Goal: Task Accomplishment & Management: Complete application form

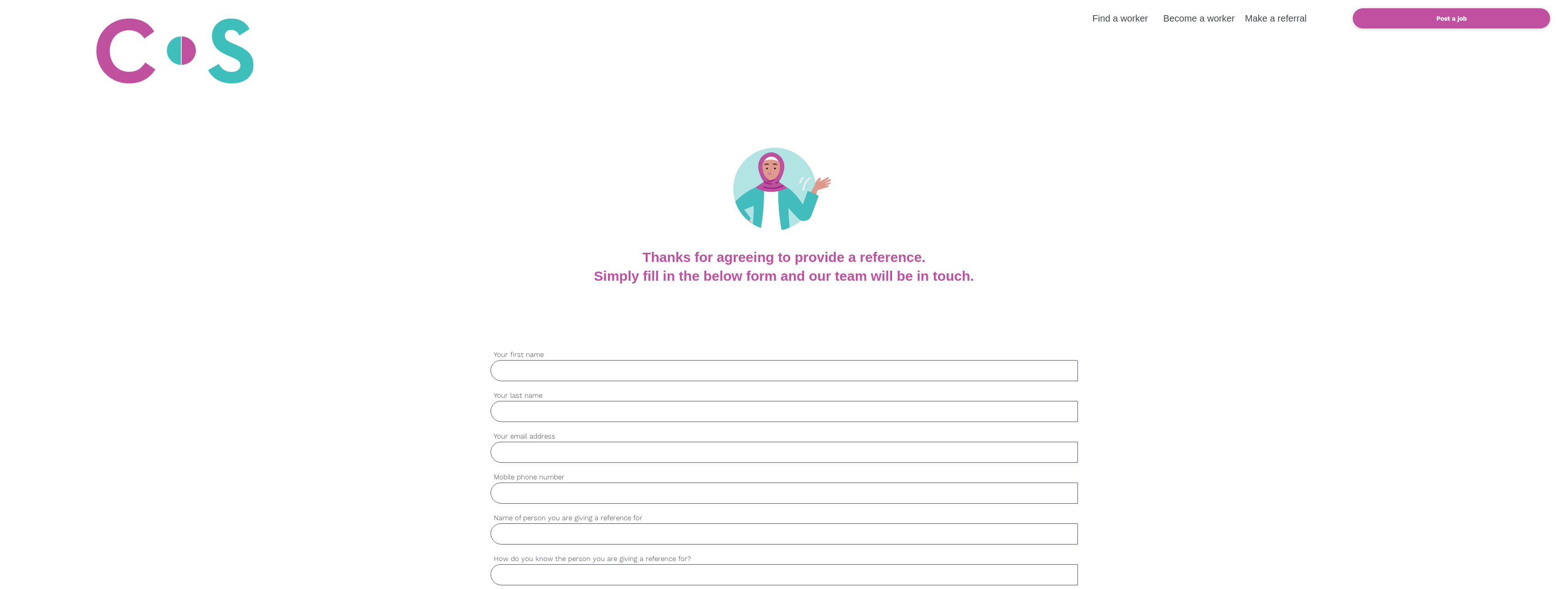
click at [510, 370] on input "Your first name" at bounding box center [784, 370] width 587 height 21
type input "[PERSON_NAME]"
type input "[PERSON_NAME][EMAIL_ADDRESS][DOMAIN_NAME]"
type input "0429548161"
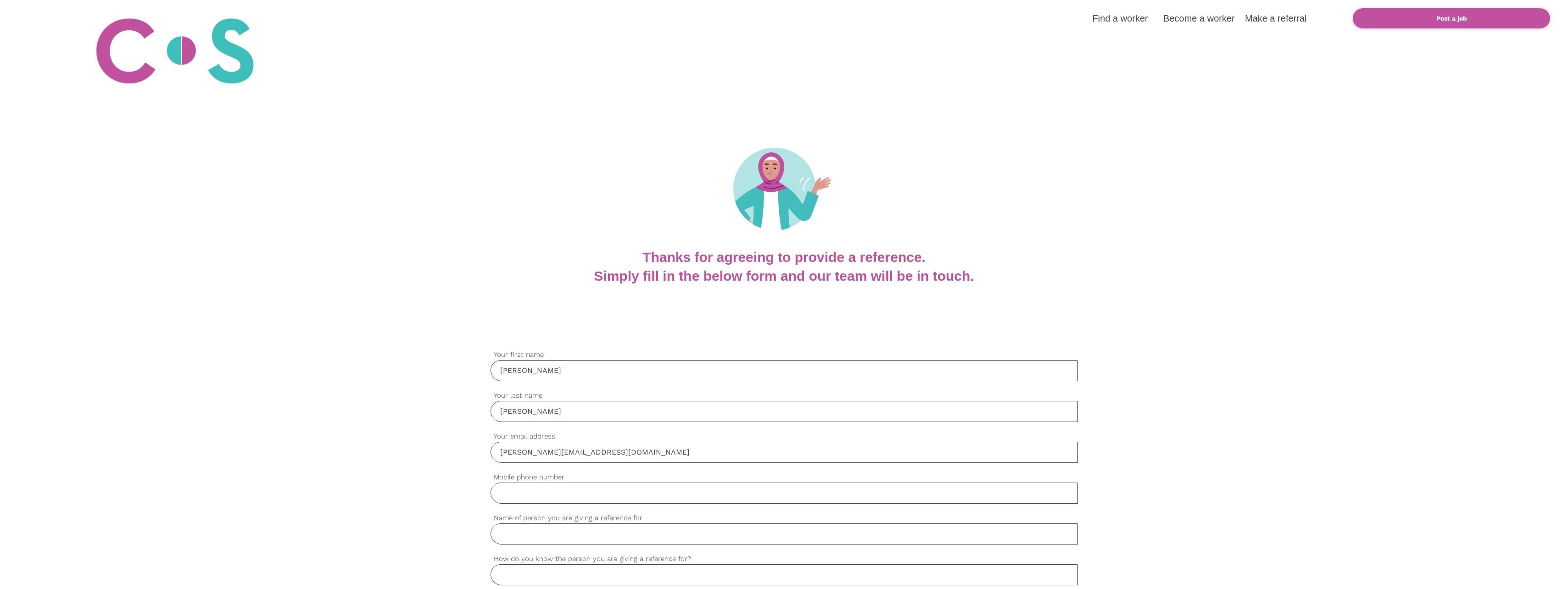
type input "[PERSON_NAME]"
type input "[PERSON_NAME] is a member of a volunteer program I manage."
type input "ACD"
type input "Great"
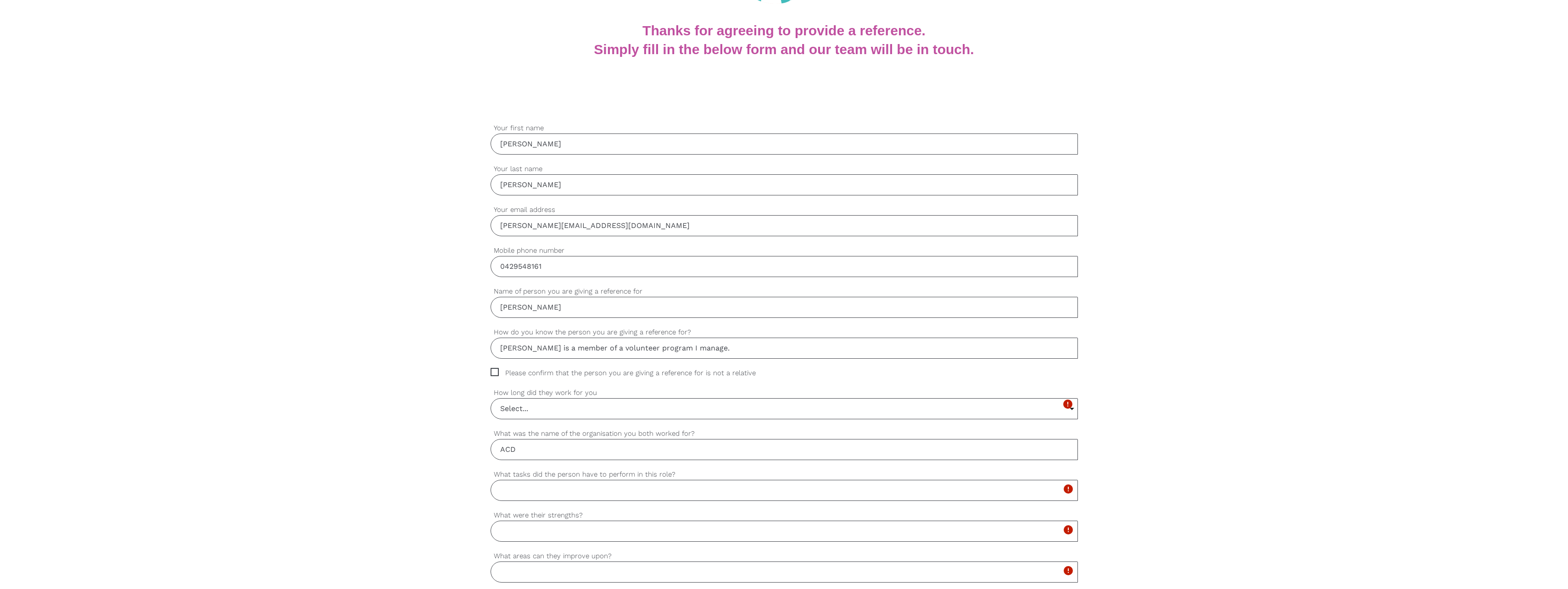
scroll to position [229, 0]
click at [493, 370] on span "Please confirm that the person you are giving a reference for is not a relative" at bounding box center [631, 370] width 282 height 10
click at [493, 370] on input "Please confirm that the person you are giving a reference for is not a relative" at bounding box center [493, 368] width 6 height 6
checkbox input "true"
click at [527, 409] on input "Select..." at bounding box center [784, 405] width 586 height 20
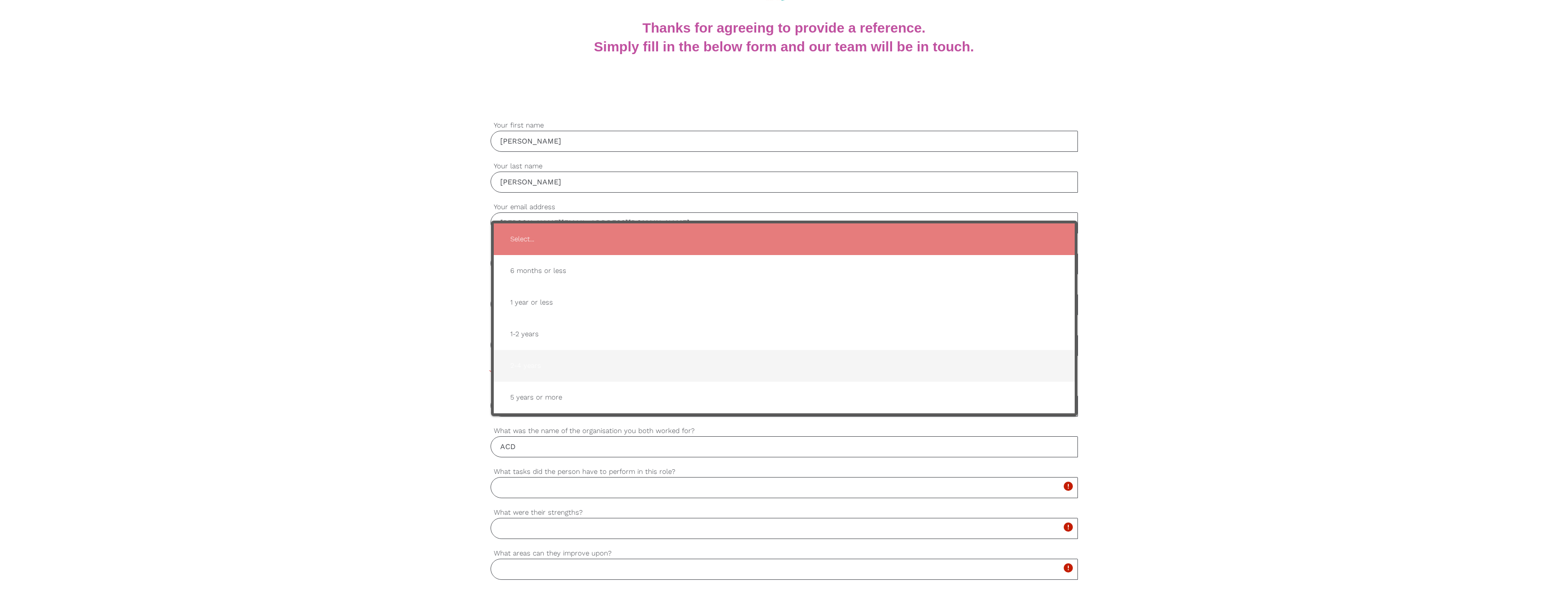
click at [522, 371] on span "2-4 years" at bounding box center [784, 366] width 563 height 22
type input "2-4 years"
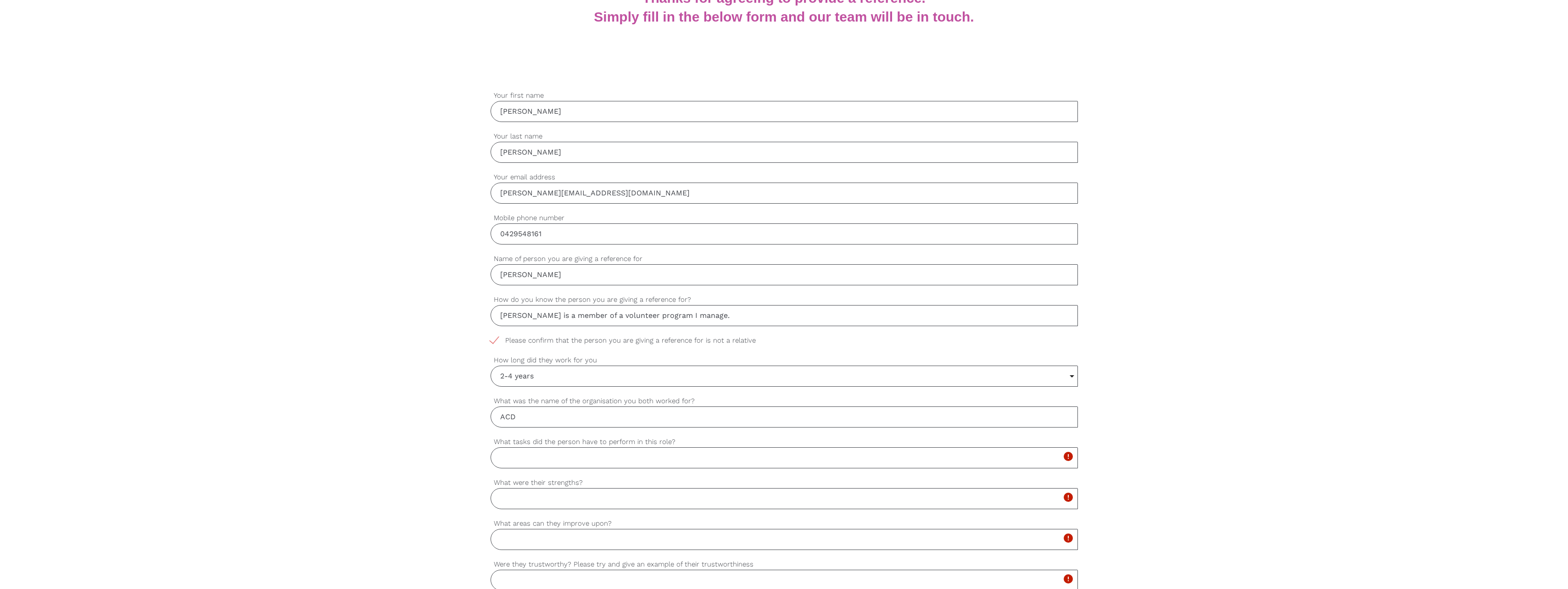
scroll to position [321, 0]
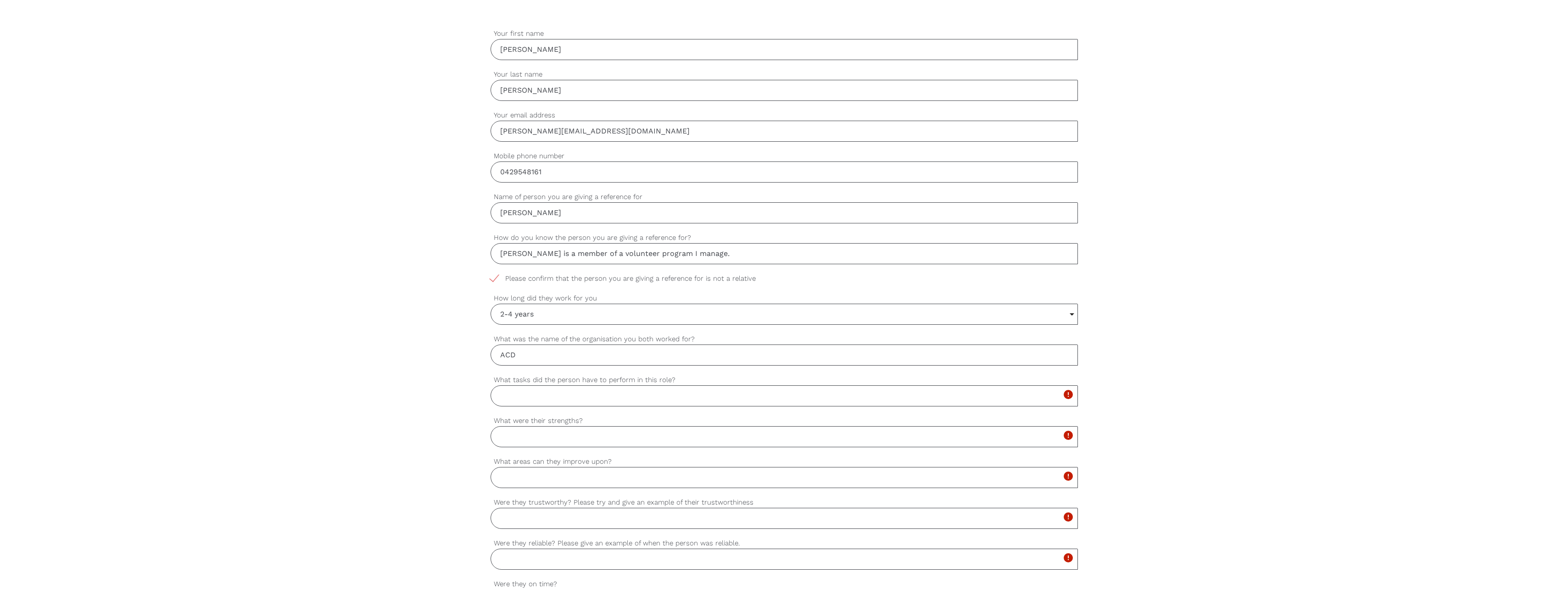
click at [513, 405] on input "What tasks did the person have to perform in this role?" at bounding box center [784, 396] width 587 height 21
drag, startPoint x: 636, startPoint y: 395, endPoint x: 662, endPoint y: 429, distance: 42.8
click at [636, 396] on input "[PERSON_NAME] is a volunteer and helps to share information and resources" at bounding box center [784, 396] width 587 height 21
click at [773, 401] on input "[PERSON_NAME] is a volunteer and helps to share ACD information and resources" at bounding box center [784, 396] width 587 height 21
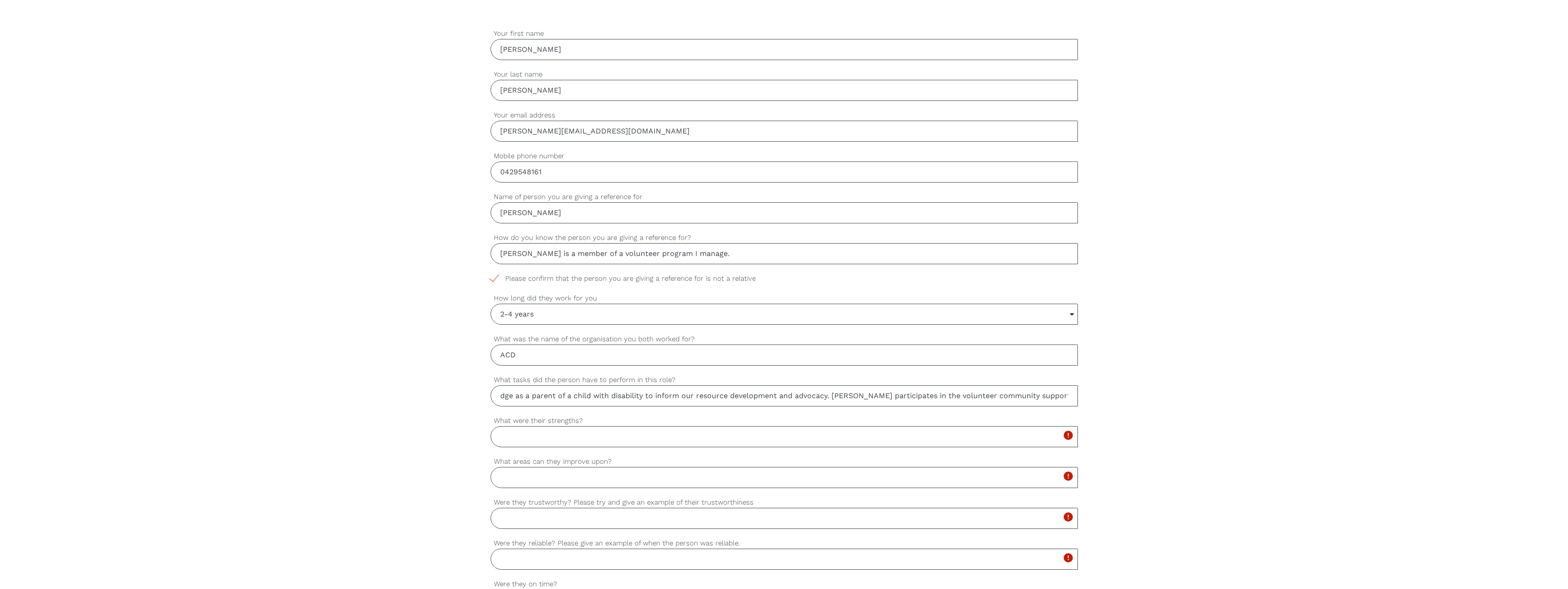
type input "[PERSON_NAME] is a volunteer and helps to share ACD information and resources t…"
click at [533, 437] on input "What were their strengths?" at bounding box center [784, 436] width 587 height 21
click at [743, 439] on input "[PERSON_NAME] is an open communicator, empathetic and knowledgeable." at bounding box center [784, 436] width 587 height 21
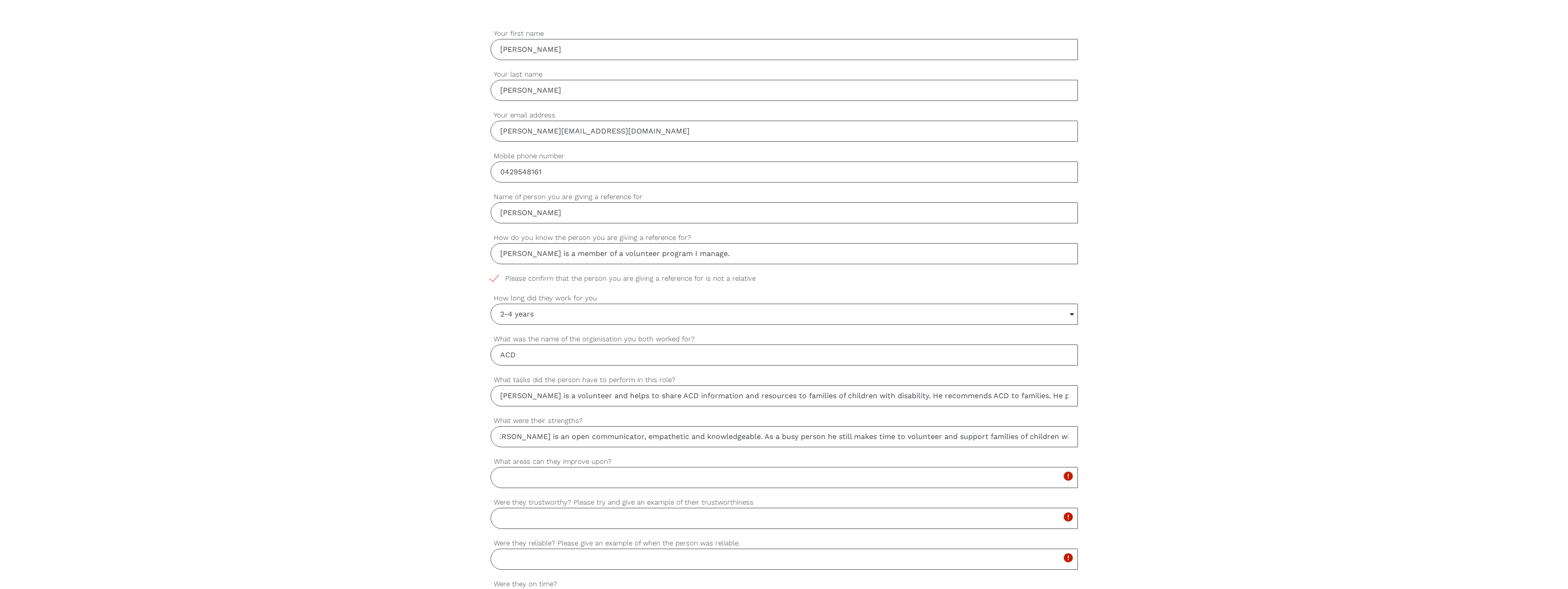
type input "[PERSON_NAME] is an open communicator, empathetic and knowledgeable. As a busy …"
click at [585, 482] on input "What areas can they improve upon?" at bounding box center [784, 477] width 587 height 21
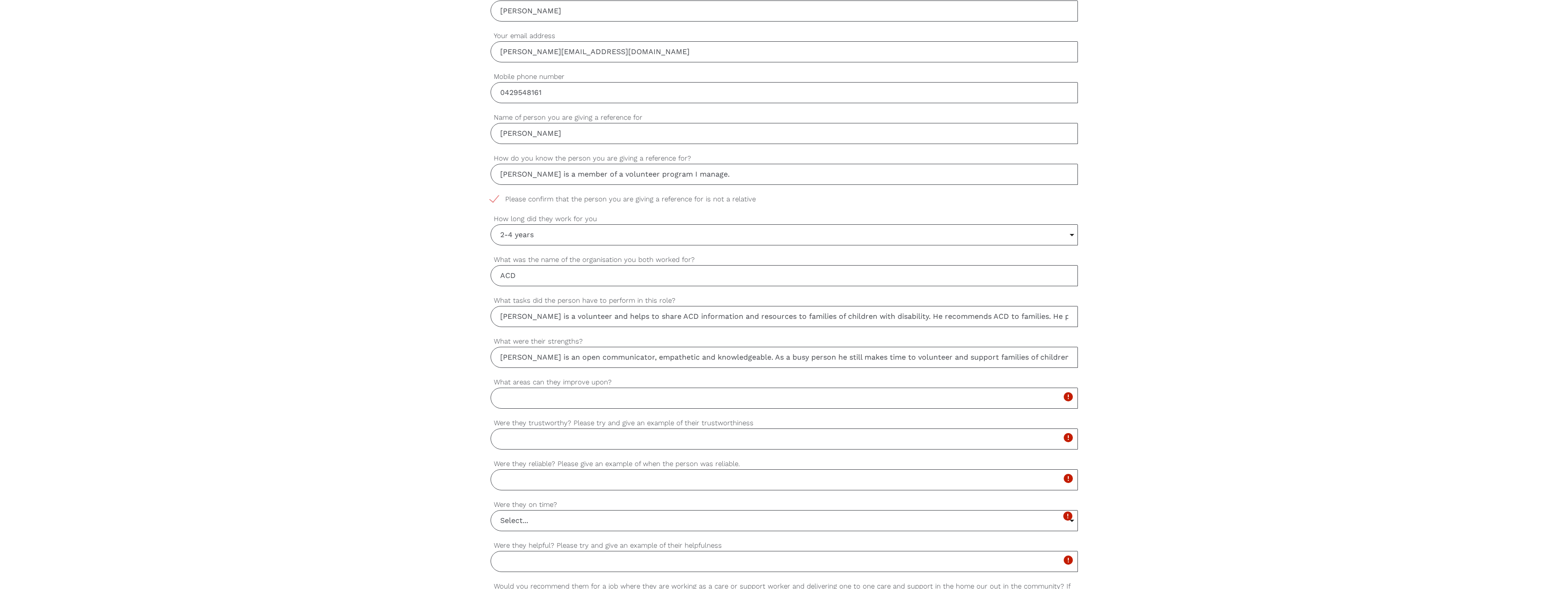
scroll to position [413, 0]
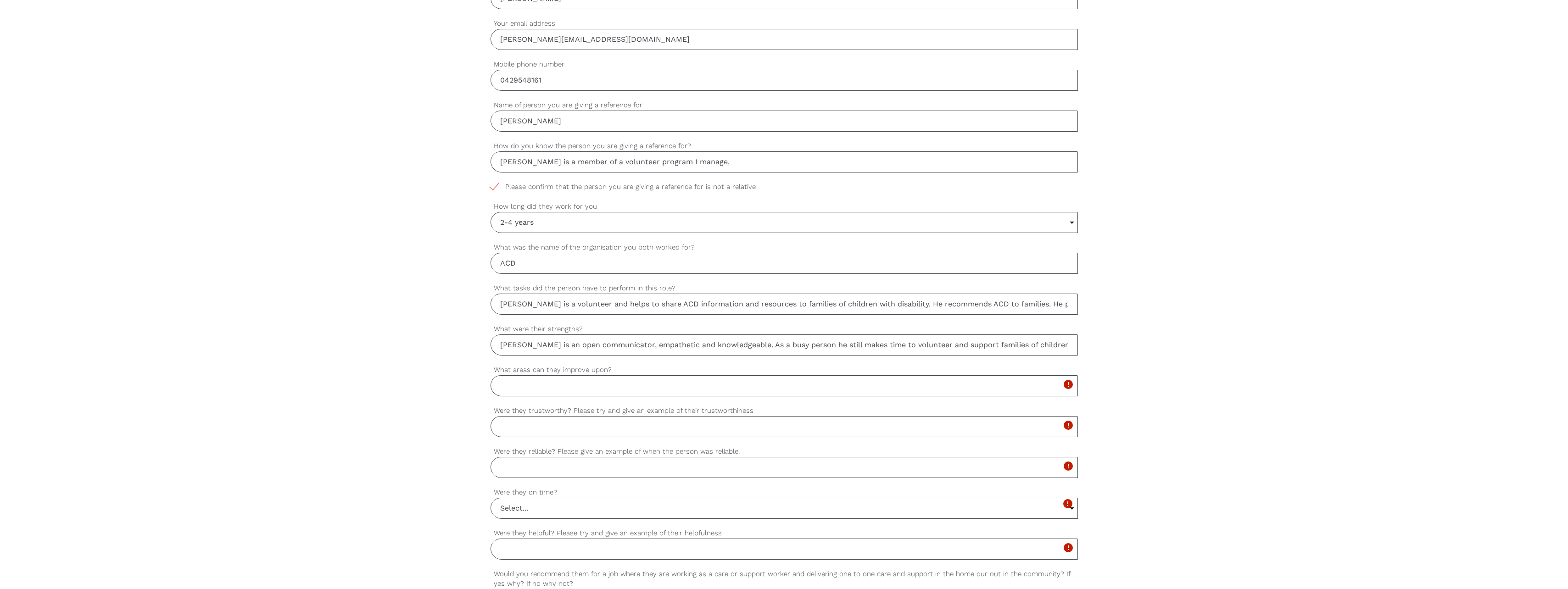
click at [540, 435] on input "Were they trustworthy? Please try and give an example of their trustworthiness" at bounding box center [784, 426] width 587 height 21
drag, startPoint x: 1069, startPoint y: 426, endPoint x: 449, endPoint y: 418, distance: 620.1
click at [449, 418] on div "settings [PERSON_NAME] Your first name settings [PERSON_NAME] Your last name se…" at bounding box center [784, 349] width 1568 height 861
paste input "consistently demonstrates integrity and reliability. His open and honest commun…"
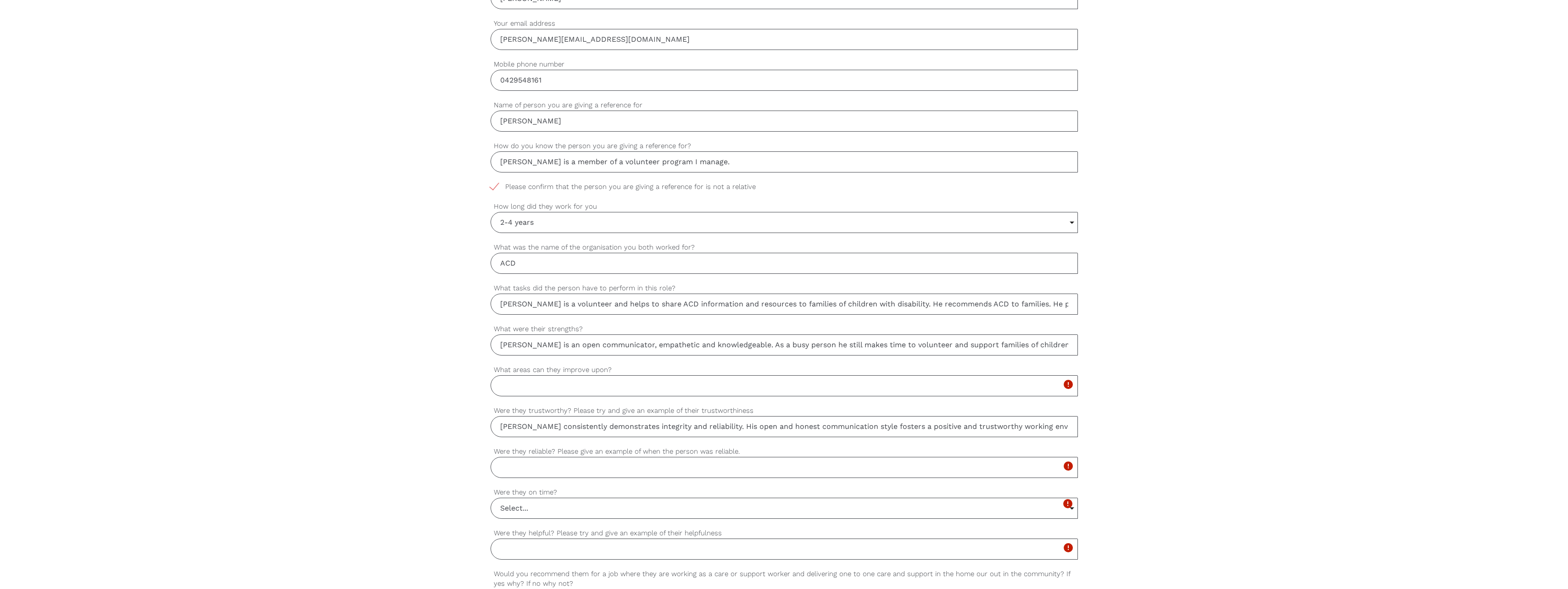
drag, startPoint x: 643, startPoint y: 428, endPoint x: 462, endPoint y: 428, distance: 181.0
click at [461, 427] on div "settings [PERSON_NAME] Your first name settings [PERSON_NAME] Your last name se…" at bounding box center [784, 349] width 1568 height 861
click at [516, 425] on input "[PERSON_NAME] consistently demonstrates integrity and reliability. His open and…" at bounding box center [784, 426] width 587 height 21
click at [518, 427] on input "[PERSON_NAME] consistently demonstrates integrity and reliability. His open and…" at bounding box center [784, 426] width 587 height 21
drag, startPoint x: 518, startPoint y: 427, endPoint x: 708, endPoint y: 425, distance: 190.0
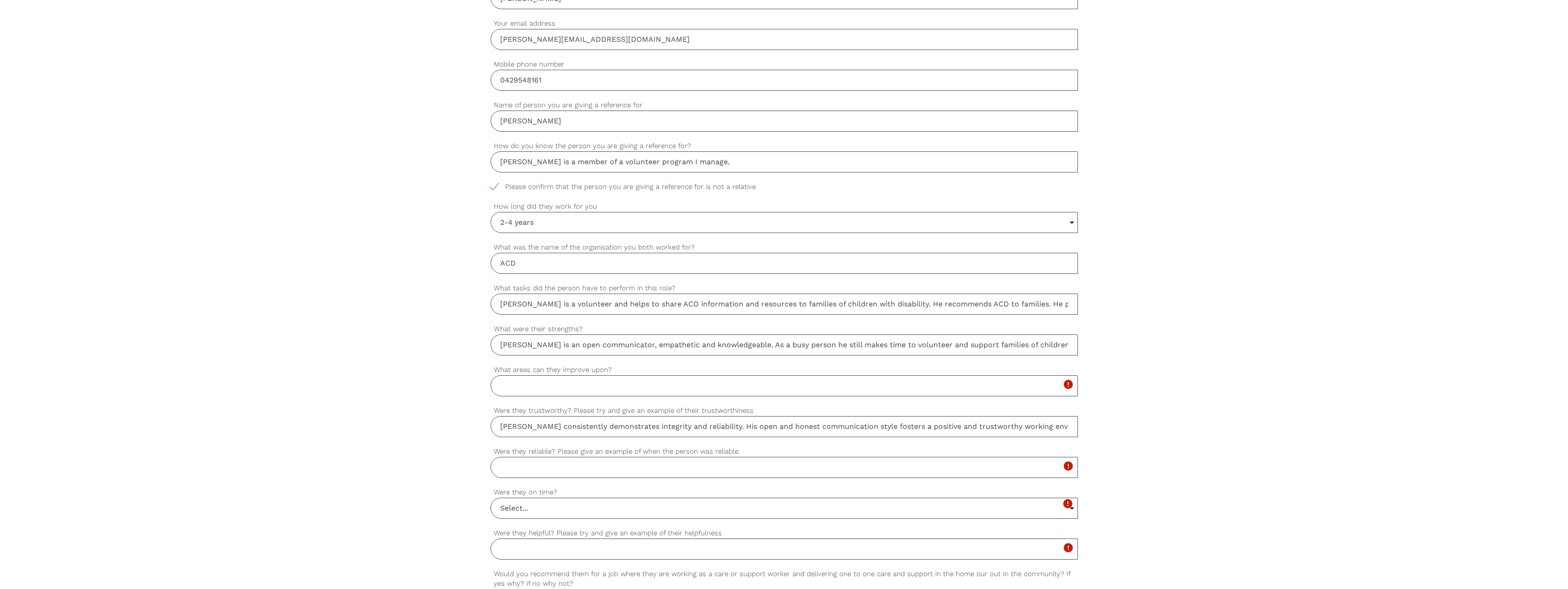
click at [708, 425] on input "[PERSON_NAME] consistently demonstrates integrity and reliability. His open and…" at bounding box center [784, 426] width 587 height 21
click at [678, 428] on input "[PERSON_NAME]'s open and honest communication style fosters a positive and trus…" at bounding box center [784, 426] width 587 height 21
drag, startPoint x: 880, startPoint y: 427, endPoint x: 1013, endPoint y: 436, distance: 133.3
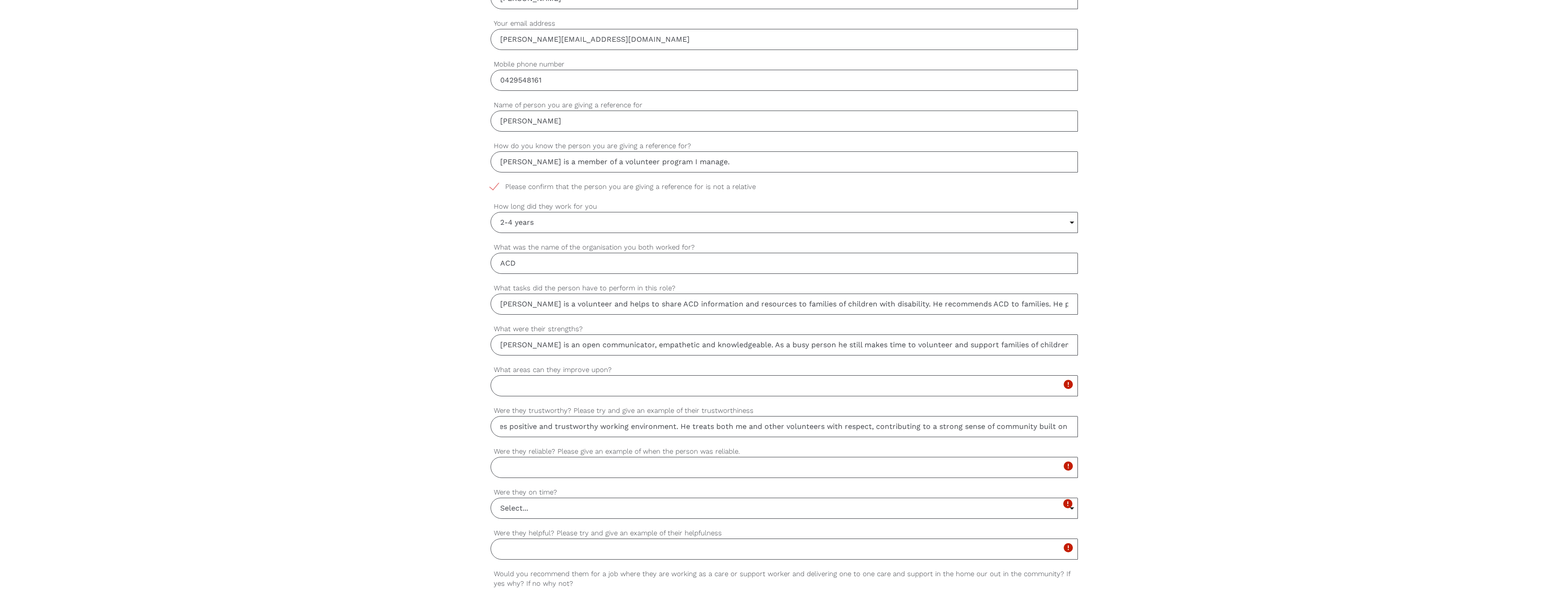
click at [1013, 436] on input "[PERSON_NAME]'s open and honest communication style creates positive and trustw…" at bounding box center [784, 426] width 587 height 21
drag, startPoint x: 908, startPoint y: 431, endPoint x: 882, endPoint y: 431, distance: 26.0
click at [906, 431] on input "[PERSON_NAME]'s open and honest communication style creates positive and trustw…" at bounding box center [784, 426] width 587 height 21
click at [814, 431] on input "[PERSON_NAME]'s open and honest communication style creates positive and trustw…" at bounding box center [784, 426] width 587 height 21
click at [848, 428] on input "[PERSON_NAME]'s open and honest communication style creates positive and trustw…" at bounding box center [784, 426] width 587 height 21
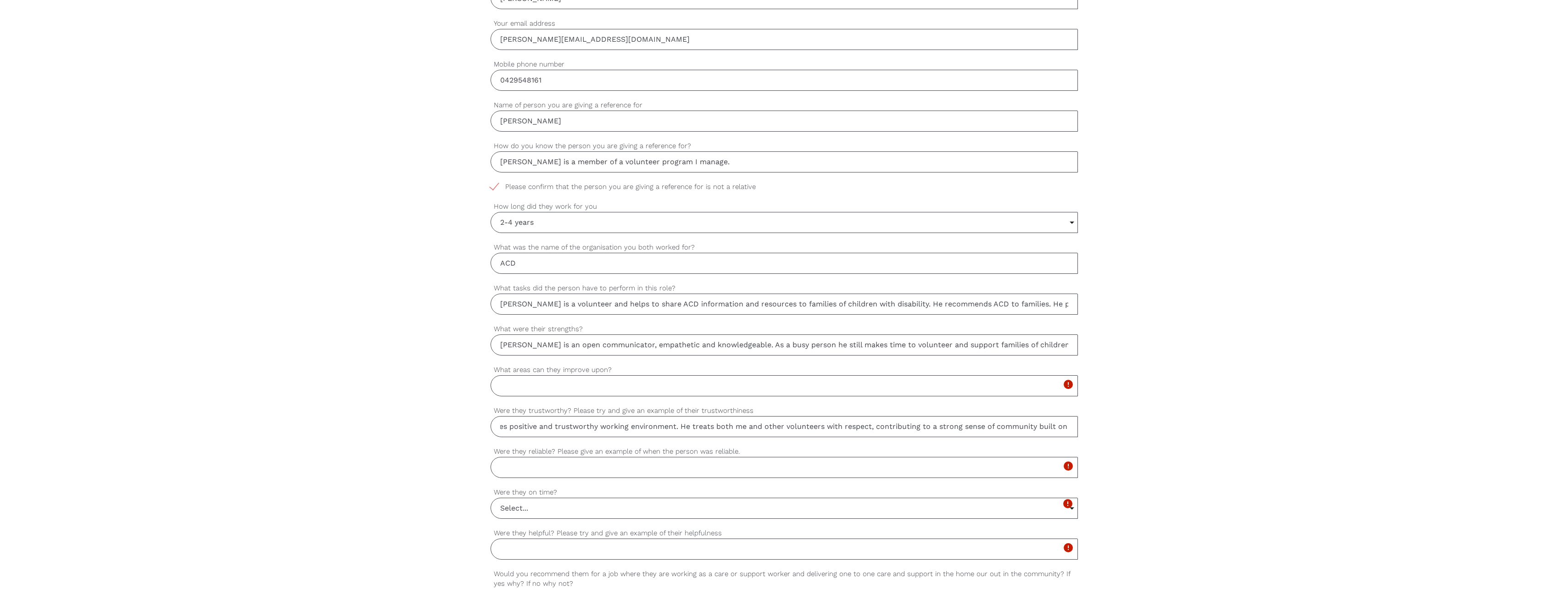
click at [848, 428] on input "[PERSON_NAME]'s open and honest communication style creates positive and trustw…" at bounding box center [784, 426] width 587 height 21
drag, startPoint x: 1051, startPoint y: 423, endPoint x: 1046, endPoint y: 424, distance: 5.1
click at [1051, 423] on input "[PERSON_NAME]'s open and honest communication style creates positive and trustw…" at bounding box center [784, 426] width 587 height 21
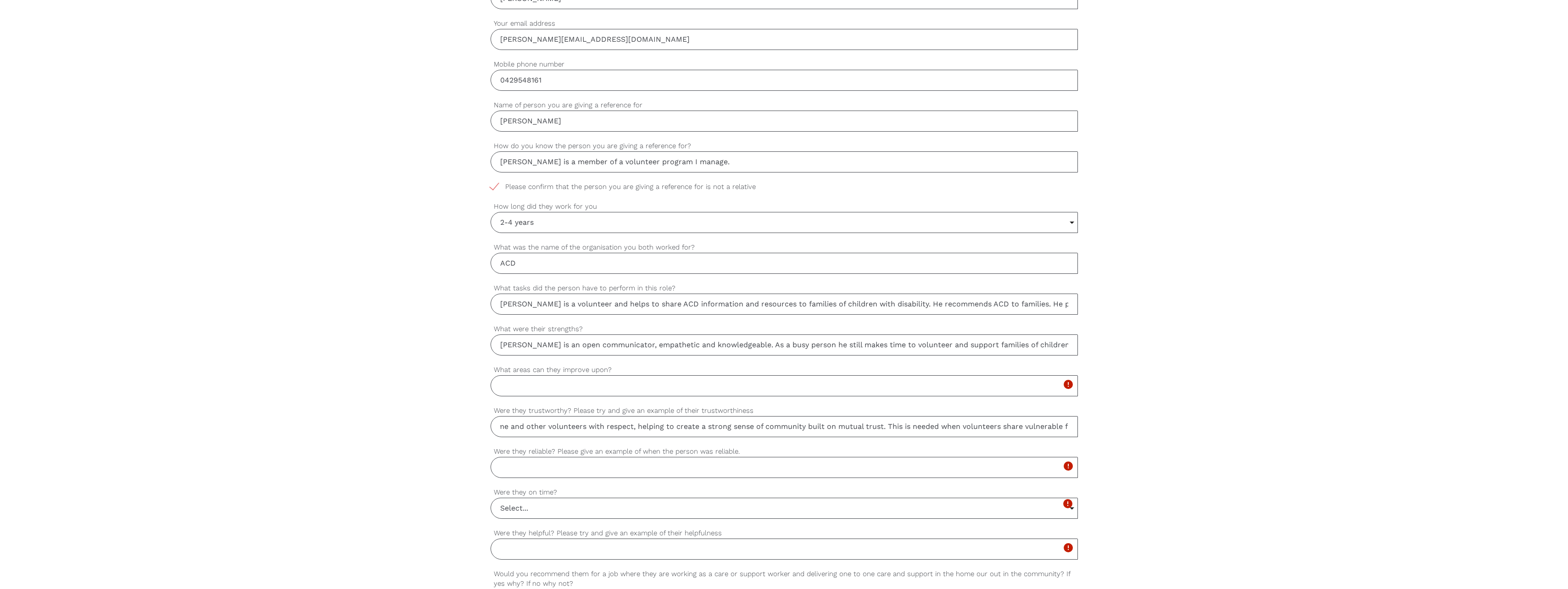
type input "[PERSON_NAME]'s open and honest communication style creates positive and trustw…"
click at [552, 472] on input "Were they reliable? Please give an example of when the person was reliable." at bounding box center [784, 467] width 587 height 21
click at [702, 469] on input "[PERSON_NAME] participates in all aspects of the volunteer program" at bounding box center [784, 467] width 587 height 21
drag, startPoint x: 784, startPoint y: 468, endPoint x: 797, endPoint y: 464, distance: 13.6
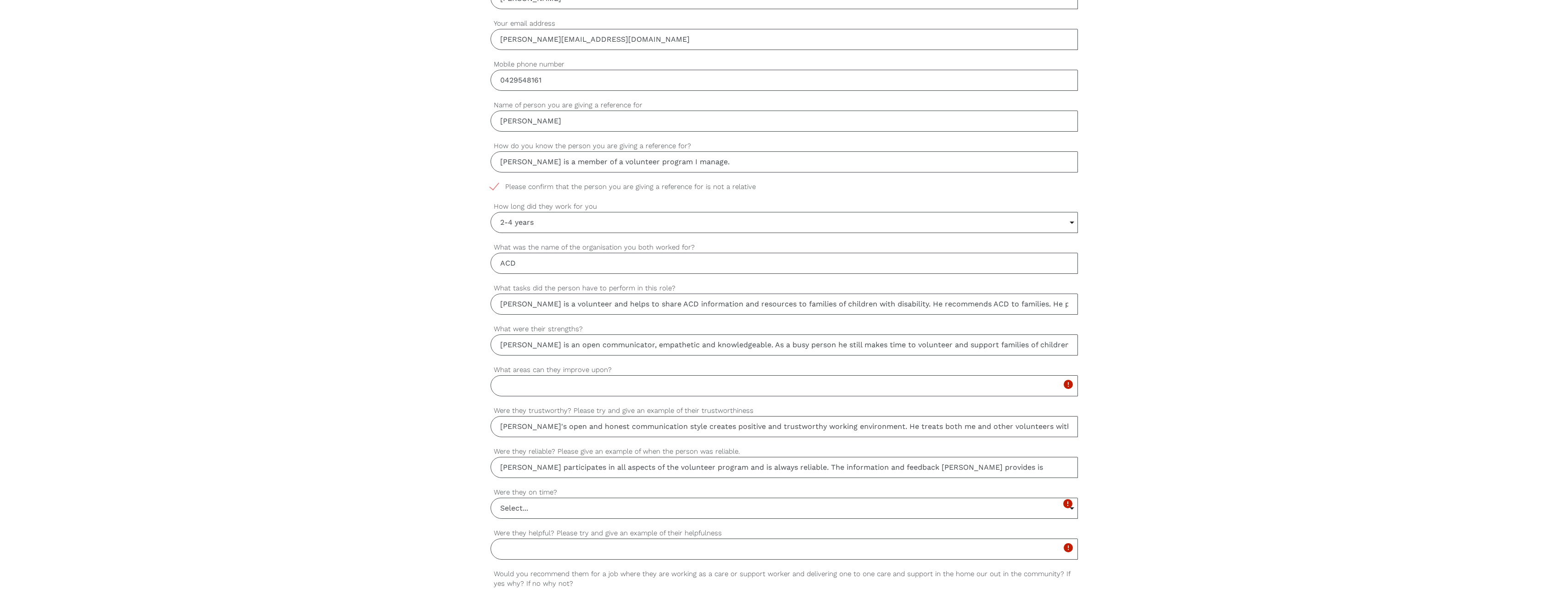
click at [797, 464] on input "[PERSON_NAME] participates in all aspects of the volunteer program and is alway…" at bounding box center [784, 467] width 587 height 21
click at [1007, 470] on input "[PERSON_NAME] participates in all aspects of the volunteer program and is alway…" at bounding box center [784, 467] width 587 height 21
type input "[PERSON_NAME] participates in all aspects of the volunteer program and is alway…"
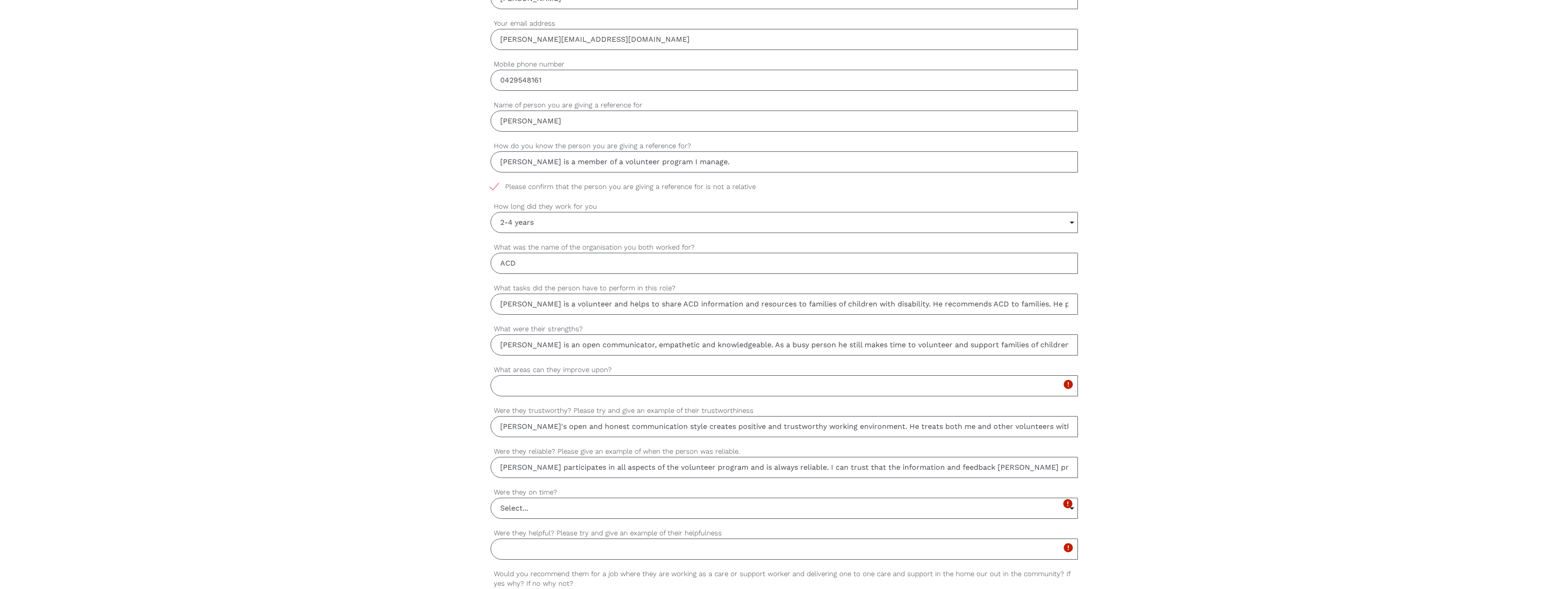
click at [547, 509] on input "Select..." at bounding box center [784, 508] width 586 height 20
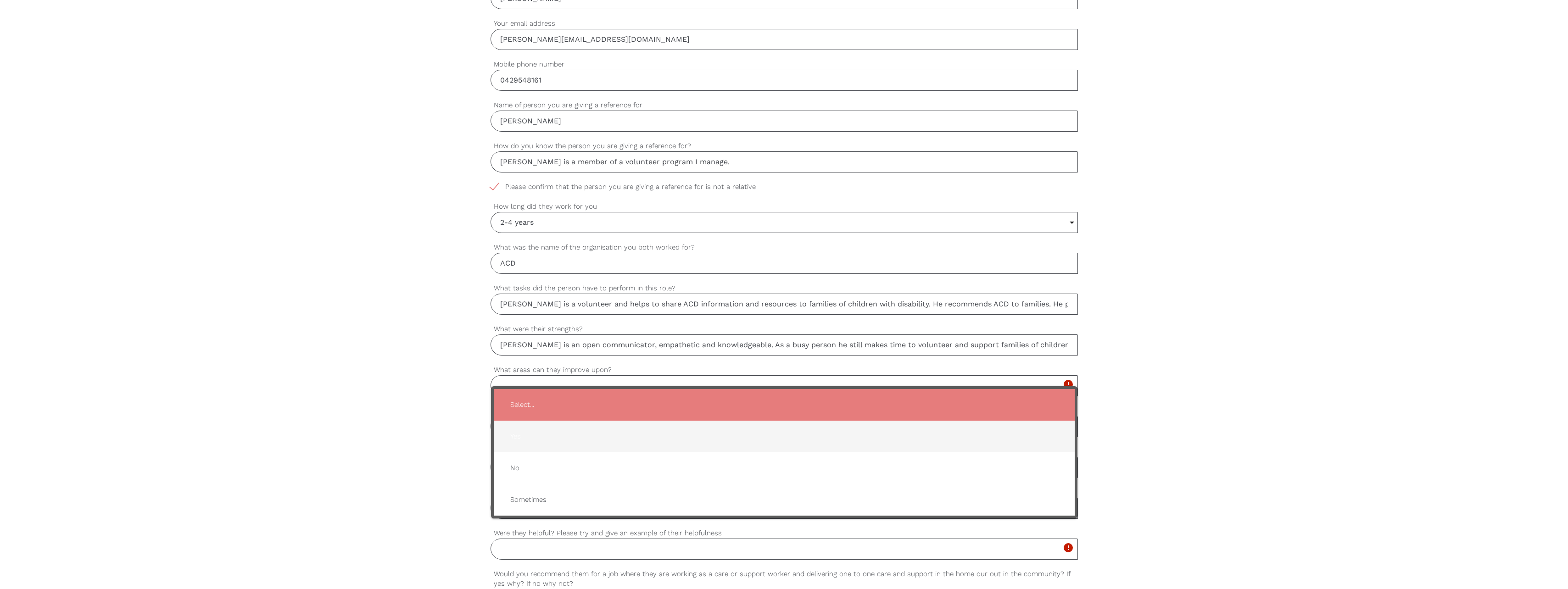
click at [519, 439] on span "Yes" at bounding box center [784, 436] width 563 height 22
type input "Yes"
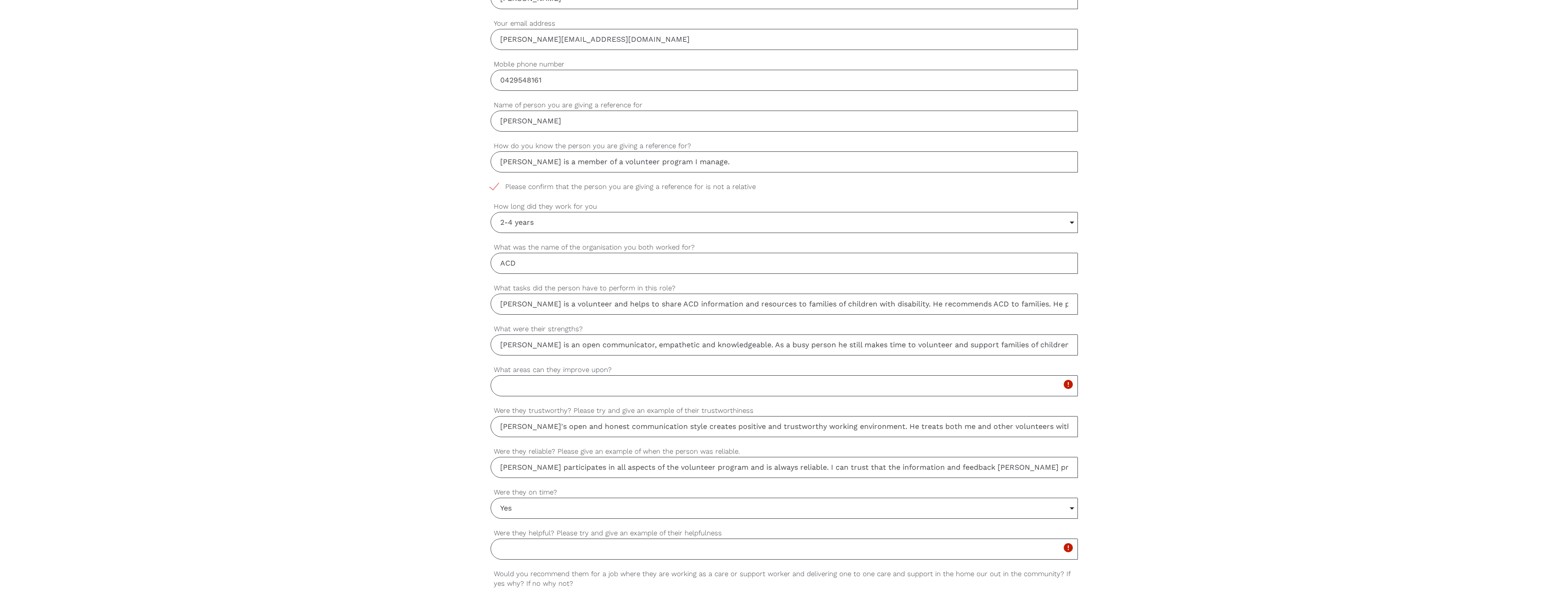
click at [535, 553] on input "Were they helpful? Please try and give an example of their helpfulness" at bounding box center [784, 548] width 587 height 21
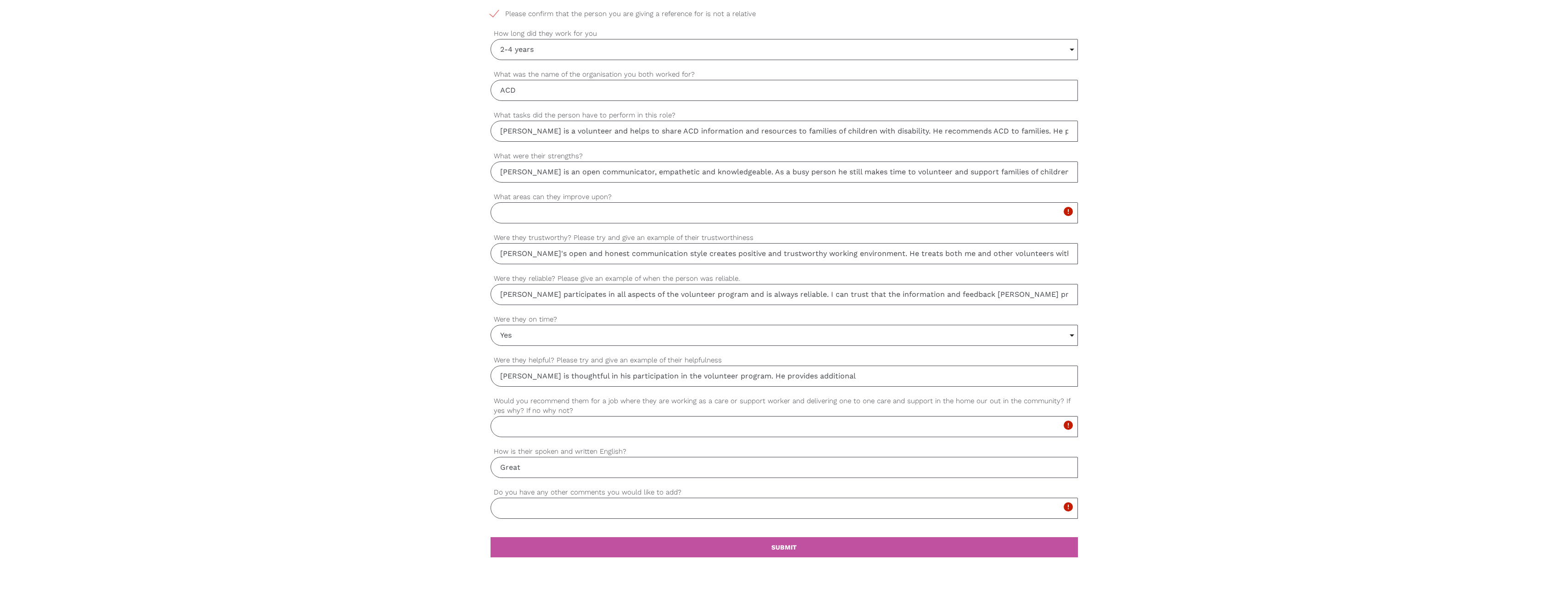
scroll to position [596, 0]
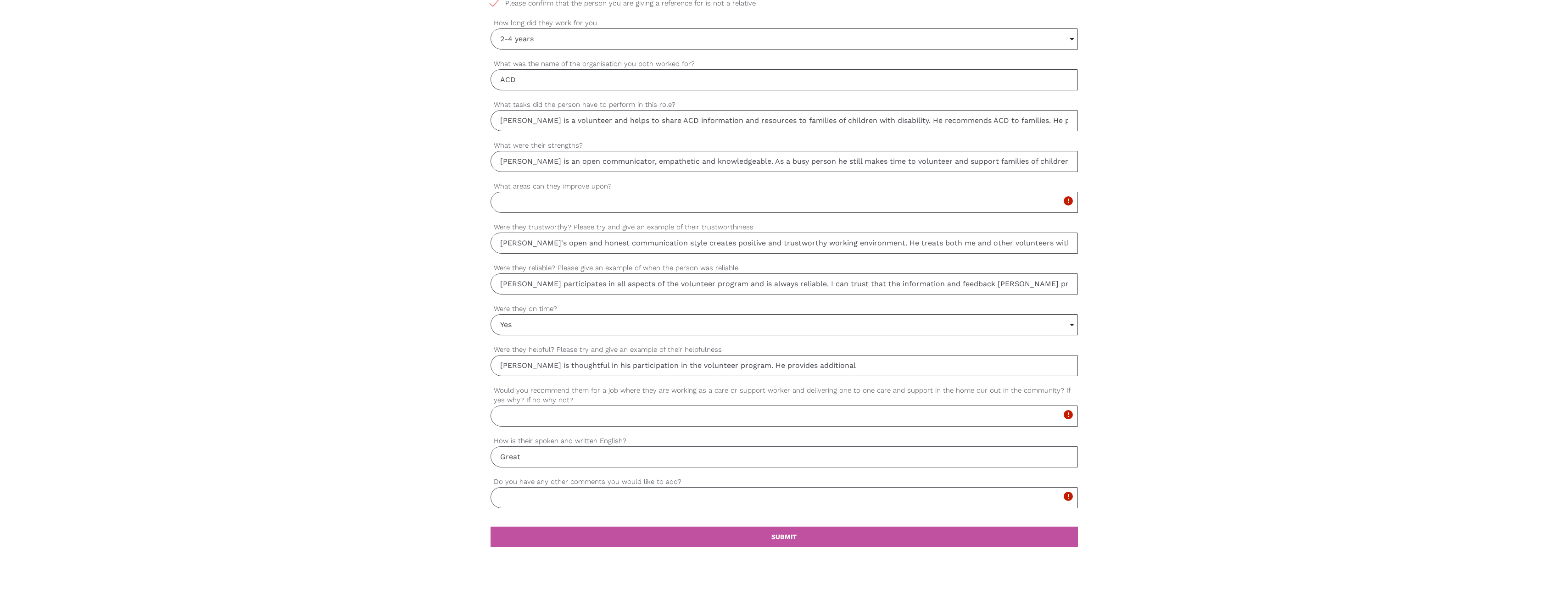
click at [822, 365] on input "[PERSON_NAME] is thoughtful in his participation in the volunteer program. He p…" at bounding box center [784, 366] width 587 height 21
type input "[PERSON_NAME] is thoughtful in his participation in the volunteer program. He p…"
click at [585, 422] on input "Would you recommend them for a job where they are working as a care or support …" at bounding box center [784, 416] width 587 height 21
drag, startPoint x: 546, startPoint y: 418, endPoint x: 551, endPoint y: 418, distance: 5.0
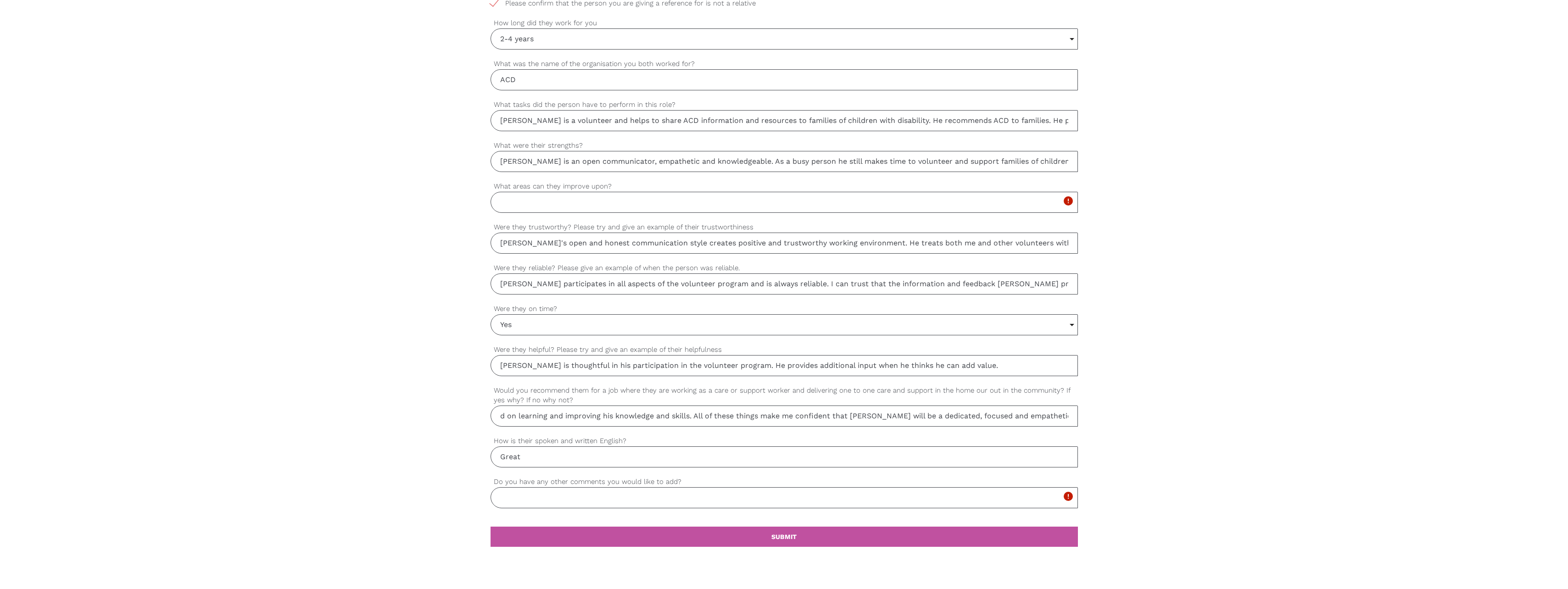
click at [546, 418] on input "Yes, I would recommend [PERSON_NAME]. He is a thoughtful, considerate and kind …" at bounding box center [784, 416] width 587 height 21
click at [694, 418] on input "Yes, I would recommend [PERSON_NAME]. He is a thoughtful, considerate and kind …" at bounding box center [784, 416] width 587 height 21
click at [856, 415] on input "Yes, I would recommend [PERSON_NAME]. He is a thoughtful, considerate and kind …" at bounding box center [784, 416] width 587 height 21
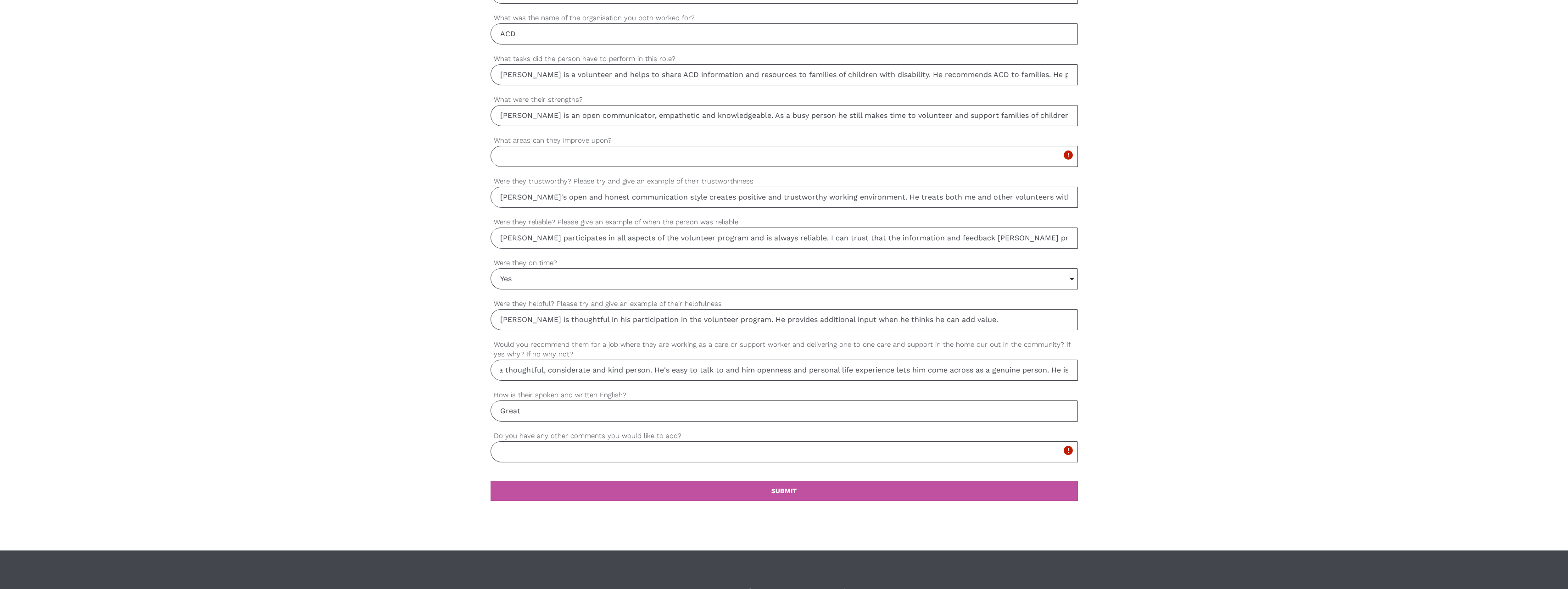
type input "Yes, I would recommend [PERSON_NAME]. He is a thoughtful, considerate and kind …"
click at [539, 458] on input "Do you have any other comments you would like to add?" at bounding box center [784, 451] width 587 height 21
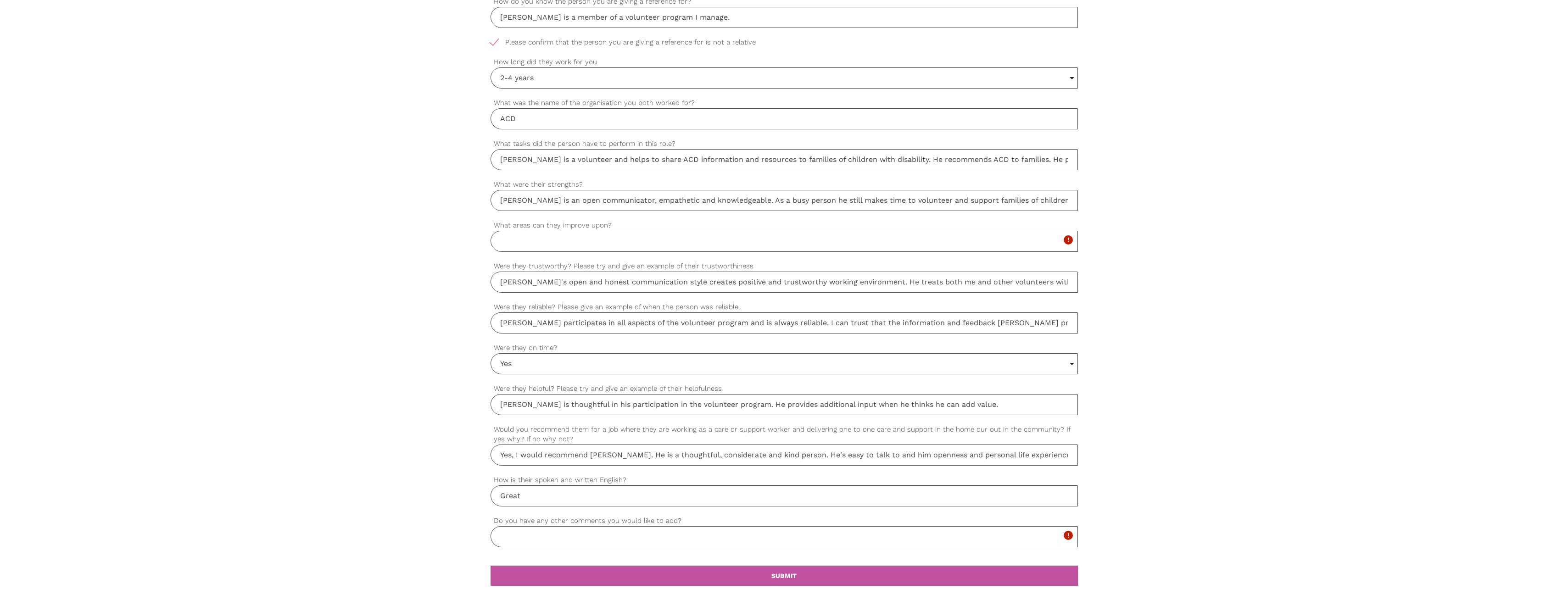
scroll to position [551, 0]
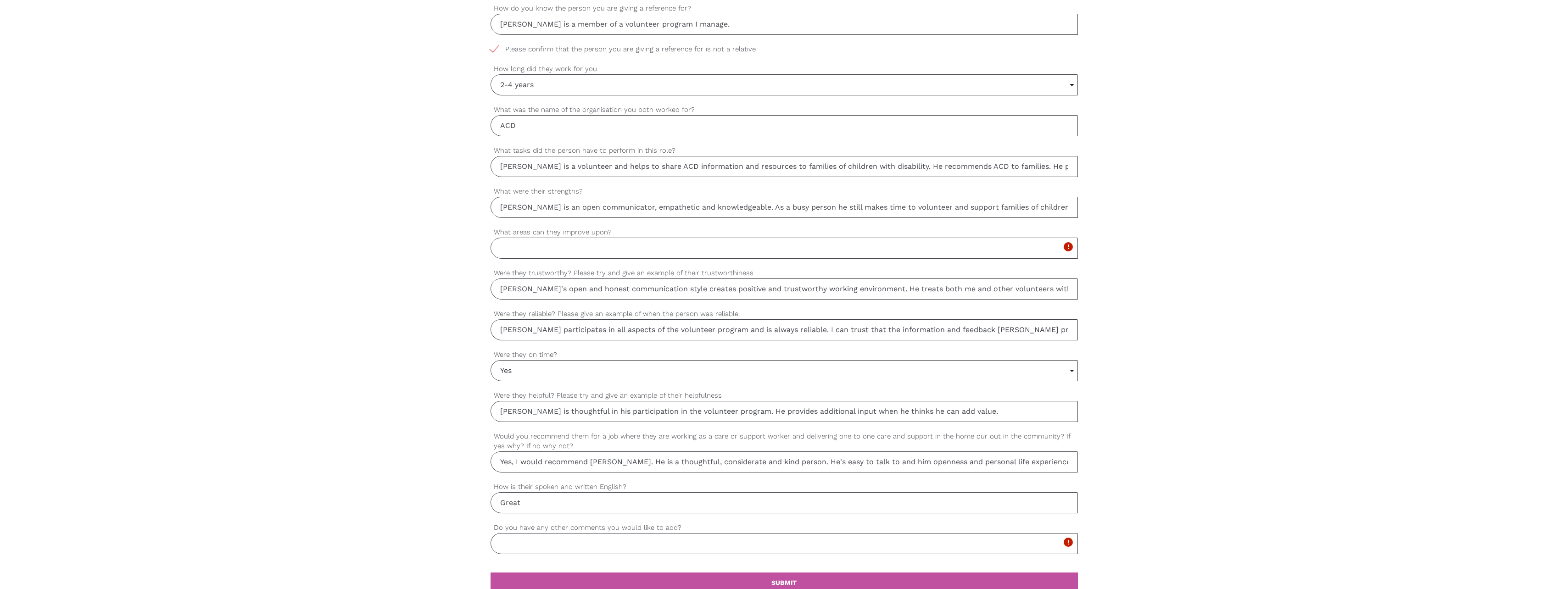
click at [535, 248] on input "What areas can they improve upon?" at bounding box center [784, 248] width 587 height 21
click at [531, 251] on input "[PERSON_NAME] seems passionate on growing his skills" at bounding box center [784, 248] width 587 height 21
click at [643, 248] on input "[PERSON_NAME] is passionate on growing his skills" at bounding box center [784, 248] width 587 height 21
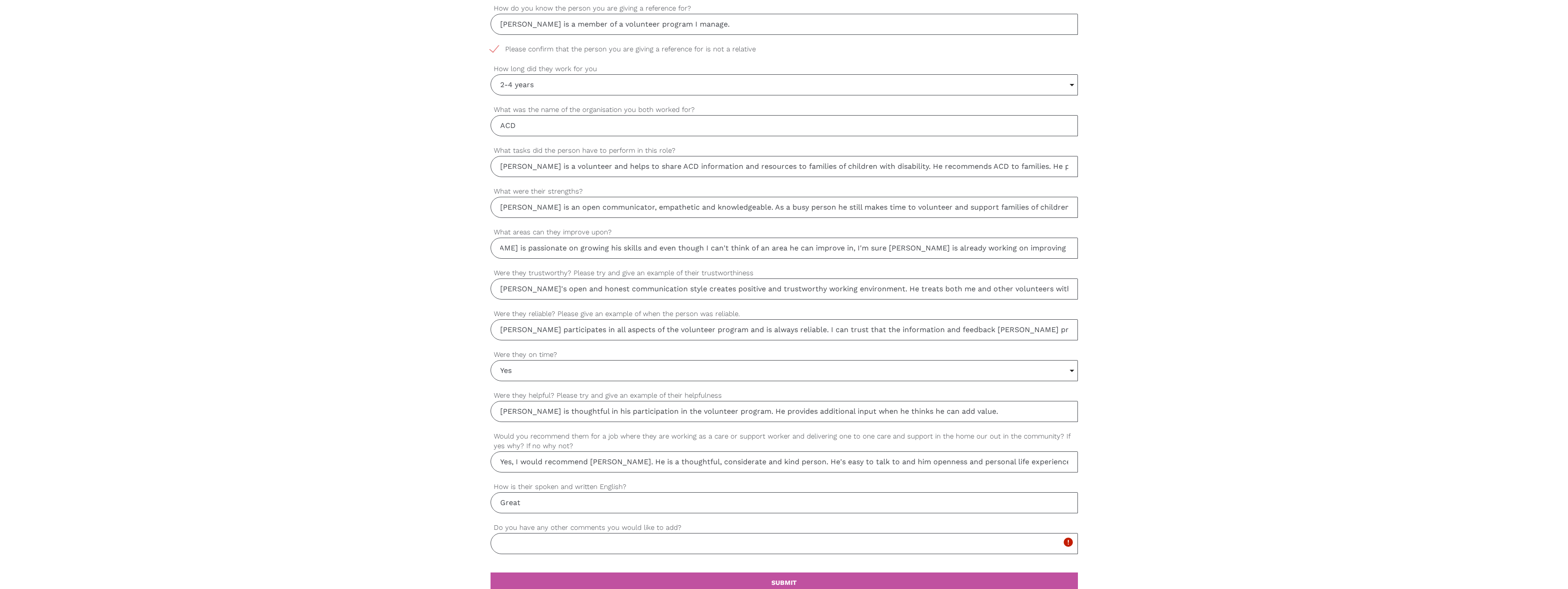
click at [1038, 248] on input "[PERSON_NAME] is passionate on growing his skills and even though I can't think…" at bounding box center [784, 248] width 587 height 21
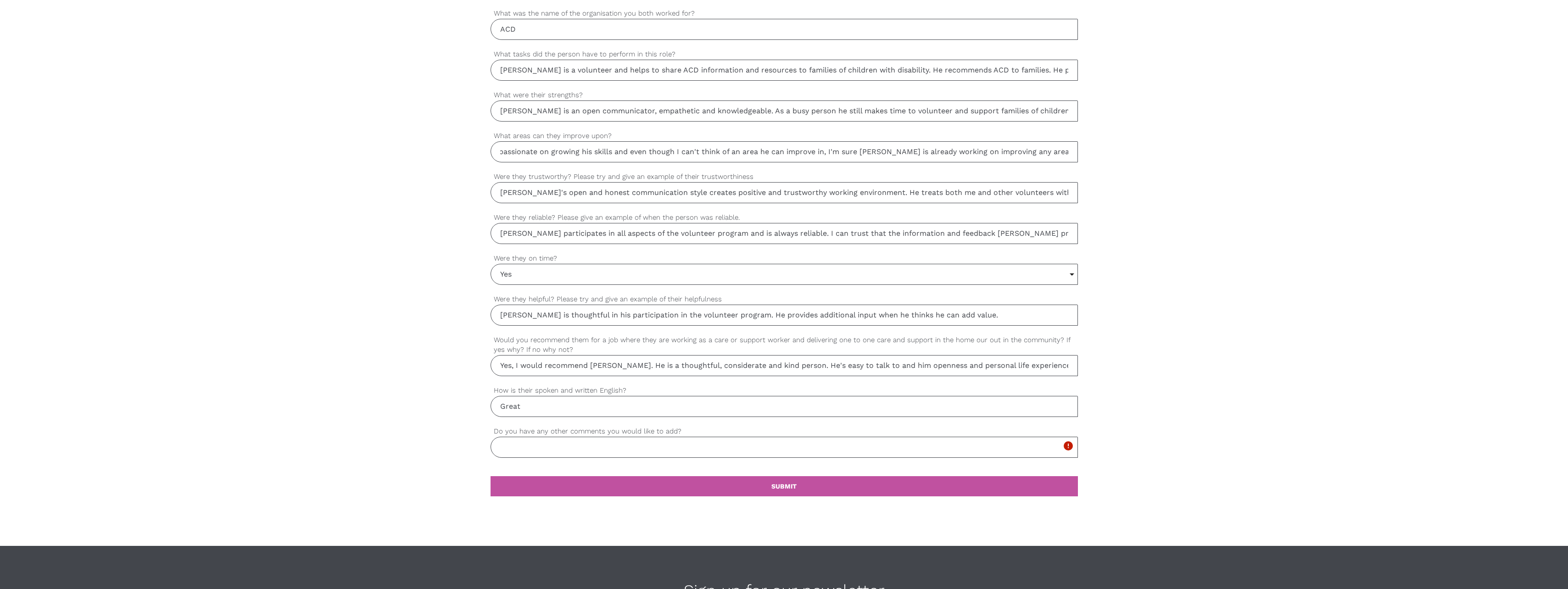
scroll to position [688, 0]
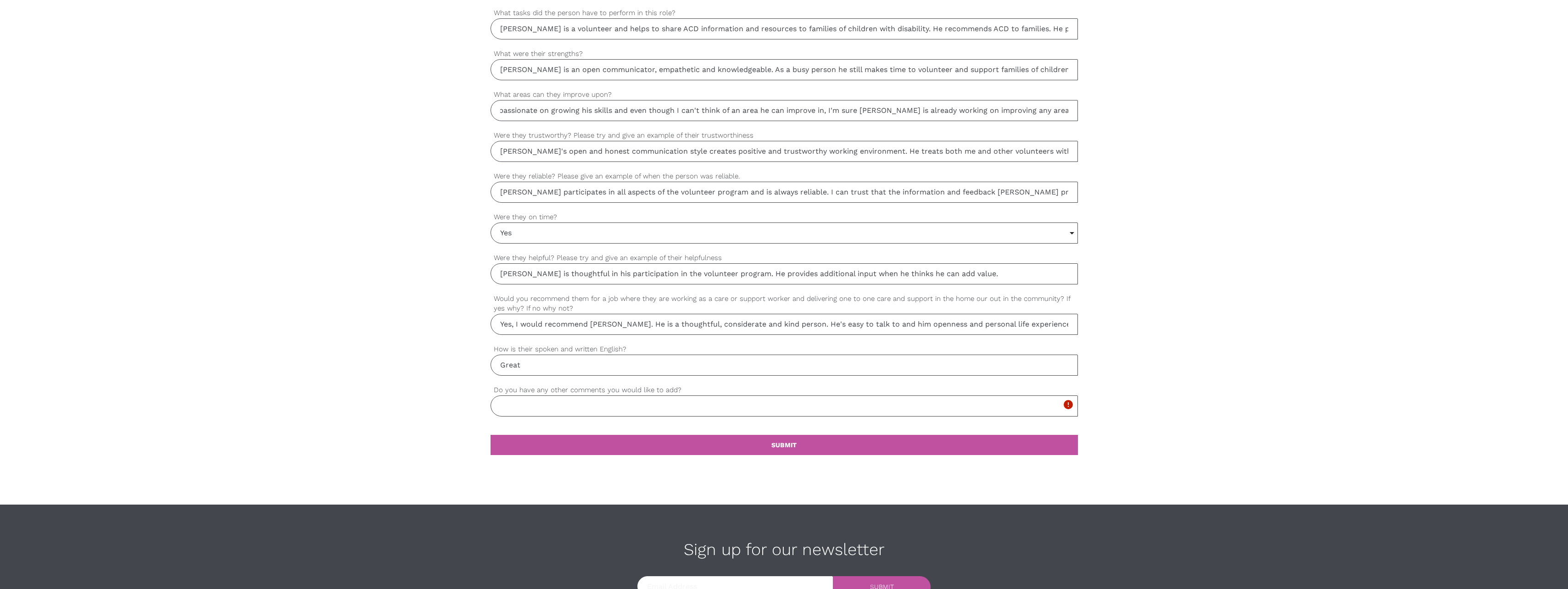
type input "[PERSON_NAME] is passionate on growing his skills and even though I can't think…"
click at [652, 412] on input "Do you have any other comments you would like to add?" at bounding box center [784, 405] width 587 height 21
type input "I wish [PERSON_NAME] well in his new role."
click at [631, 444] on link "settings SUBMIT" at bounding box center [784, 445] width 587 height 20
